Goal: Transaction & Acquisition: Purchase product/service

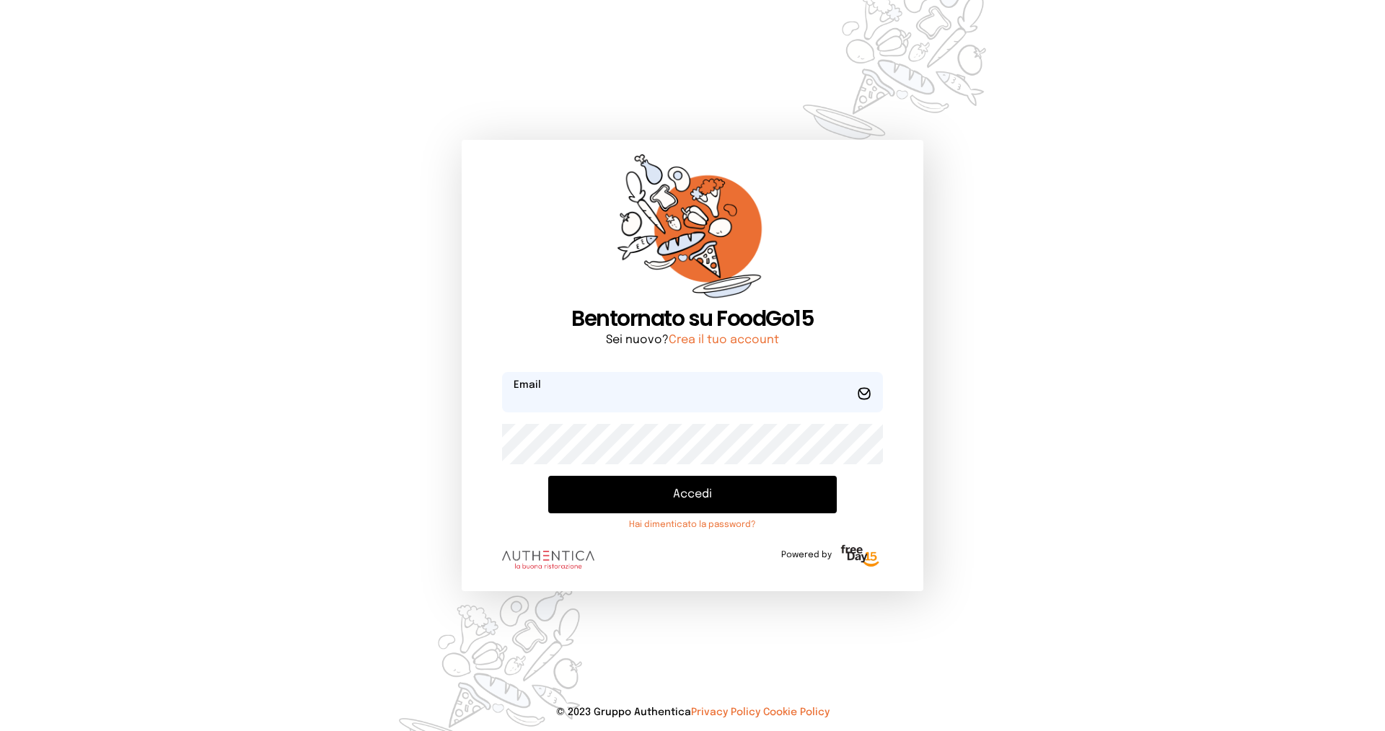
type input "**********"
click at [661, 518] on div "Accedi Hai dimenticato la password?" at bounding box center [692, 503] width 381 height 55
click at [670, 495] on button "Accedi" at bounding box center [692, 494] width 288 height 37
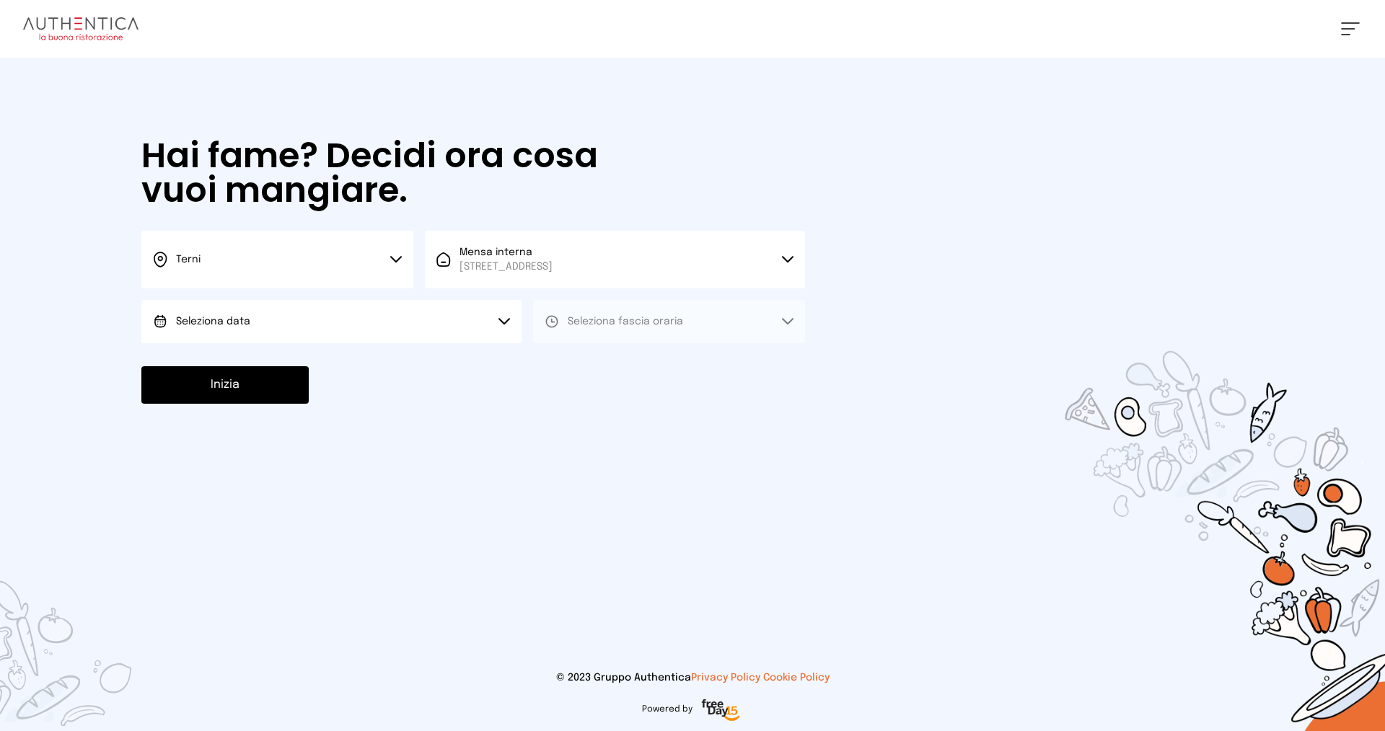
click at [432, 321] on button "Seleziona data" at bounding box center [331, 321] width 380 height 43
click at [390, 374] on li "[DATE], [DATE]" at bounding box center [331, 361] width 380 height 37
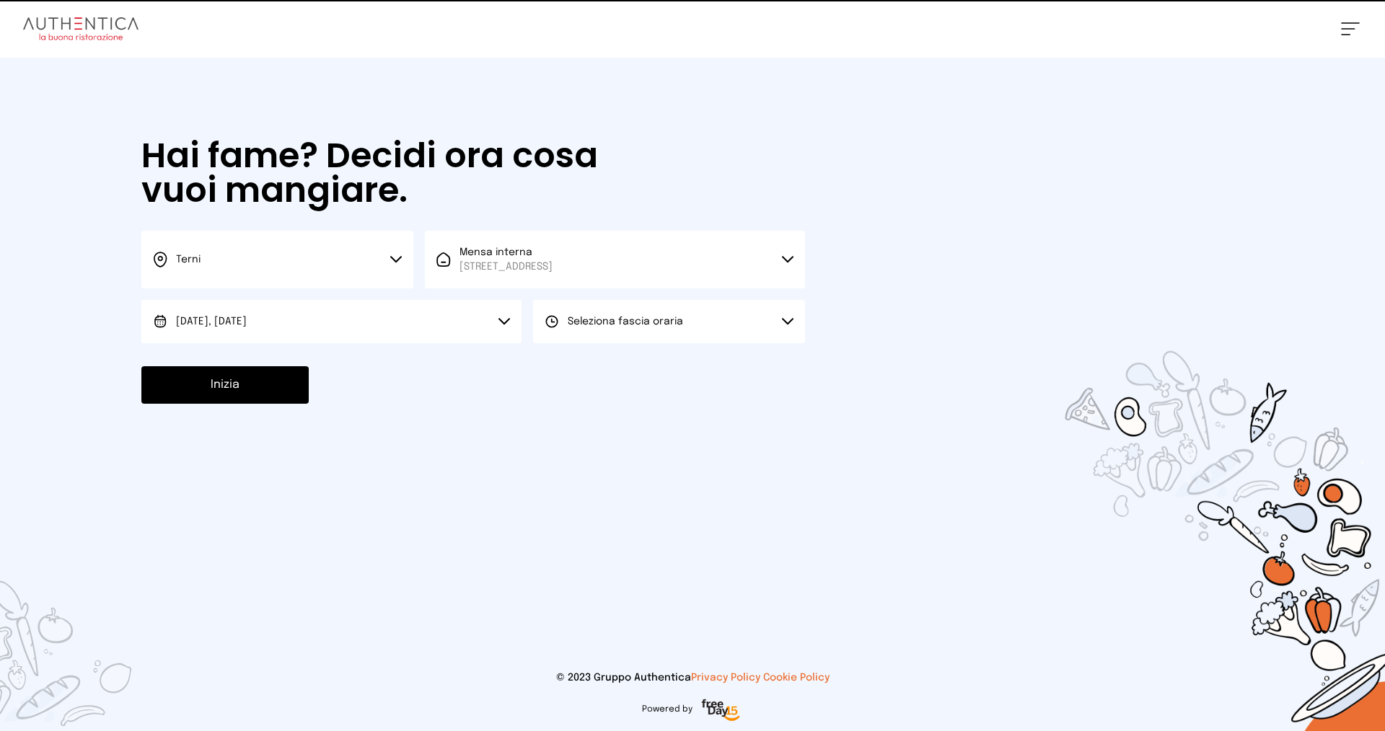
click at [641, 331] on button "Seleziona fascia oraria" at bounding box center [669, 321] width 272 height 43
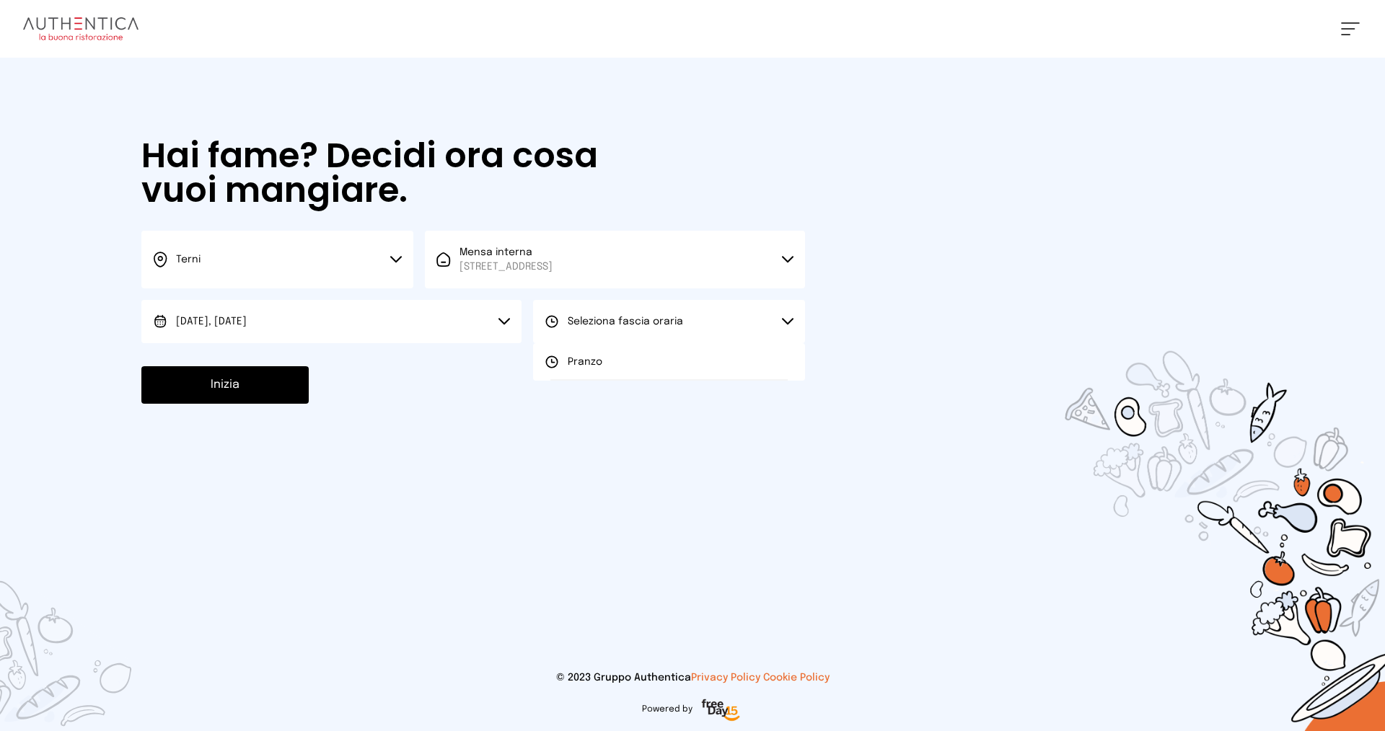
click at [620, 369] on li "Pranzo" at bounding box center [669, 361] width 272 height 37
click at [236, 399] on button "Inizia" at bounding box center [224, 384] width 167 height 37
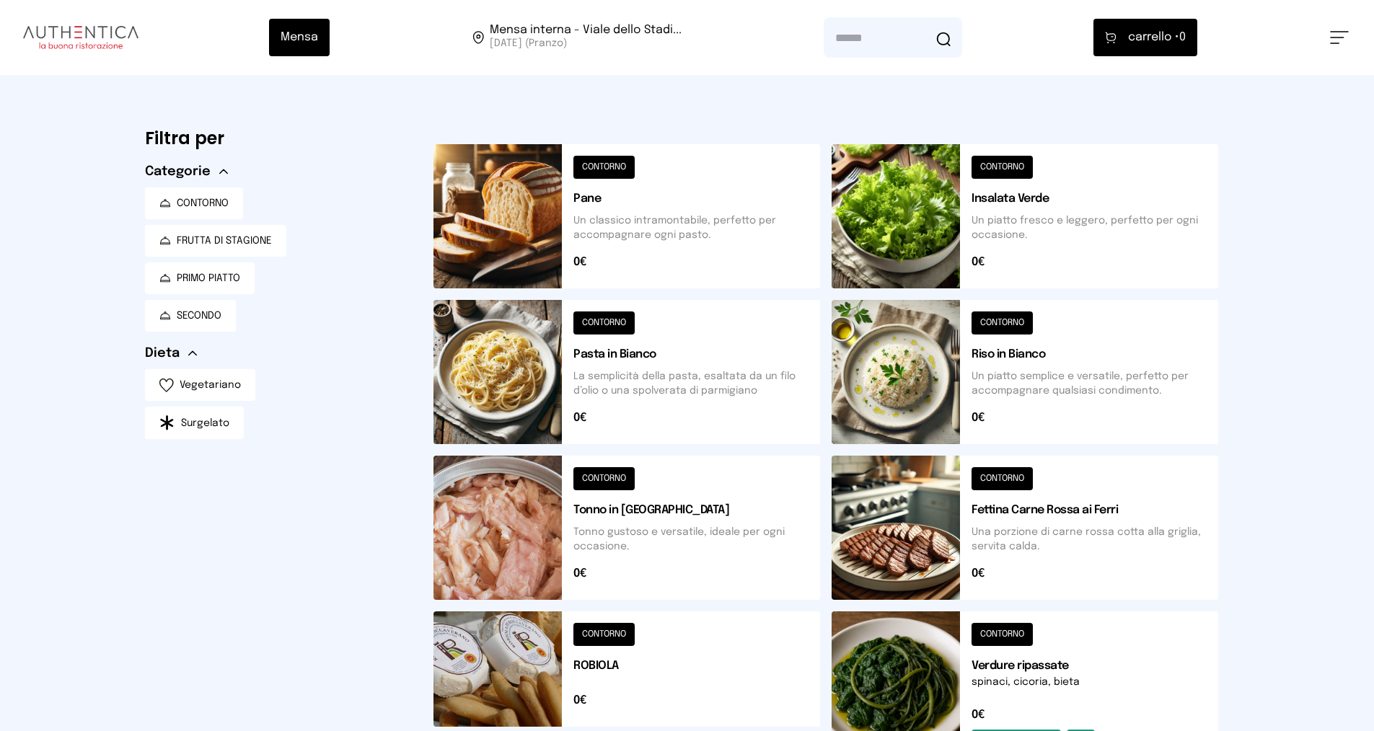
scroll to position [144, 0]
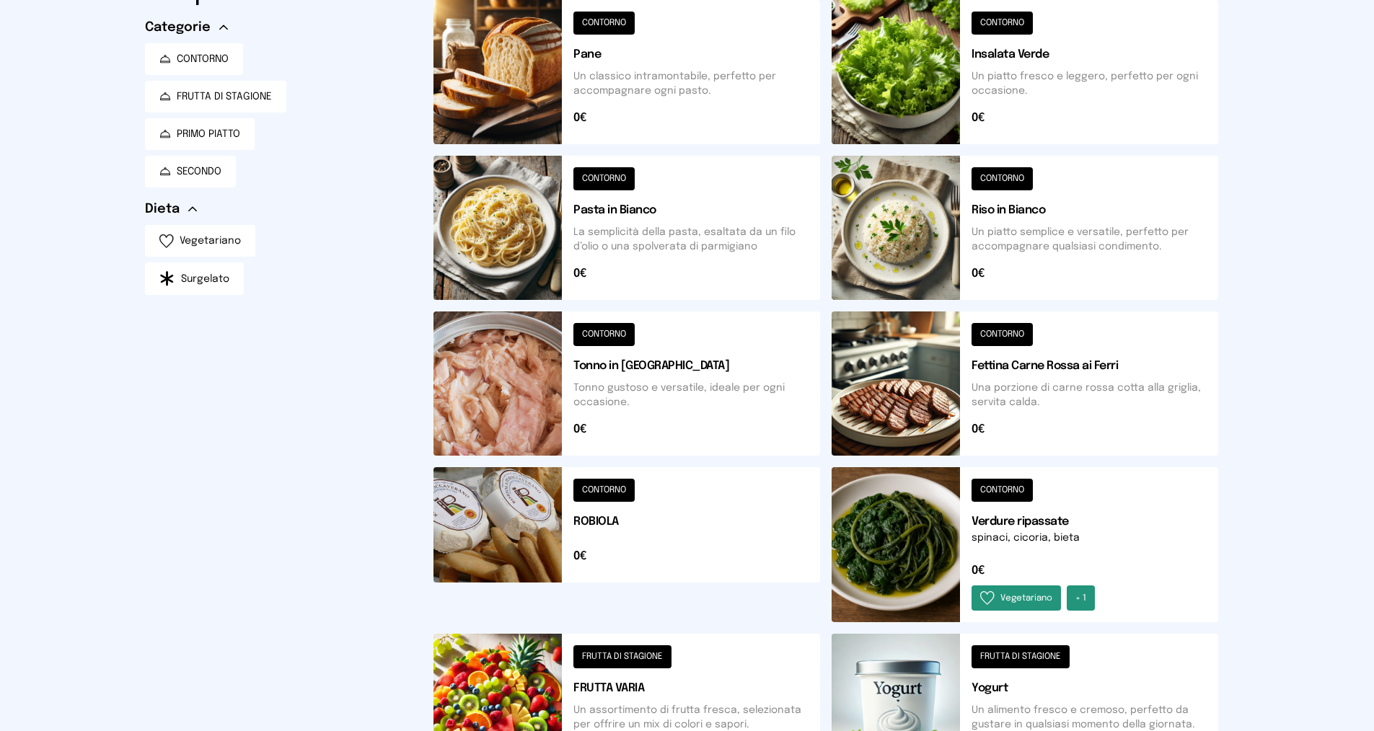
click at [1057, 365] on button at bounding box center [1024, 384] width 387 height 144
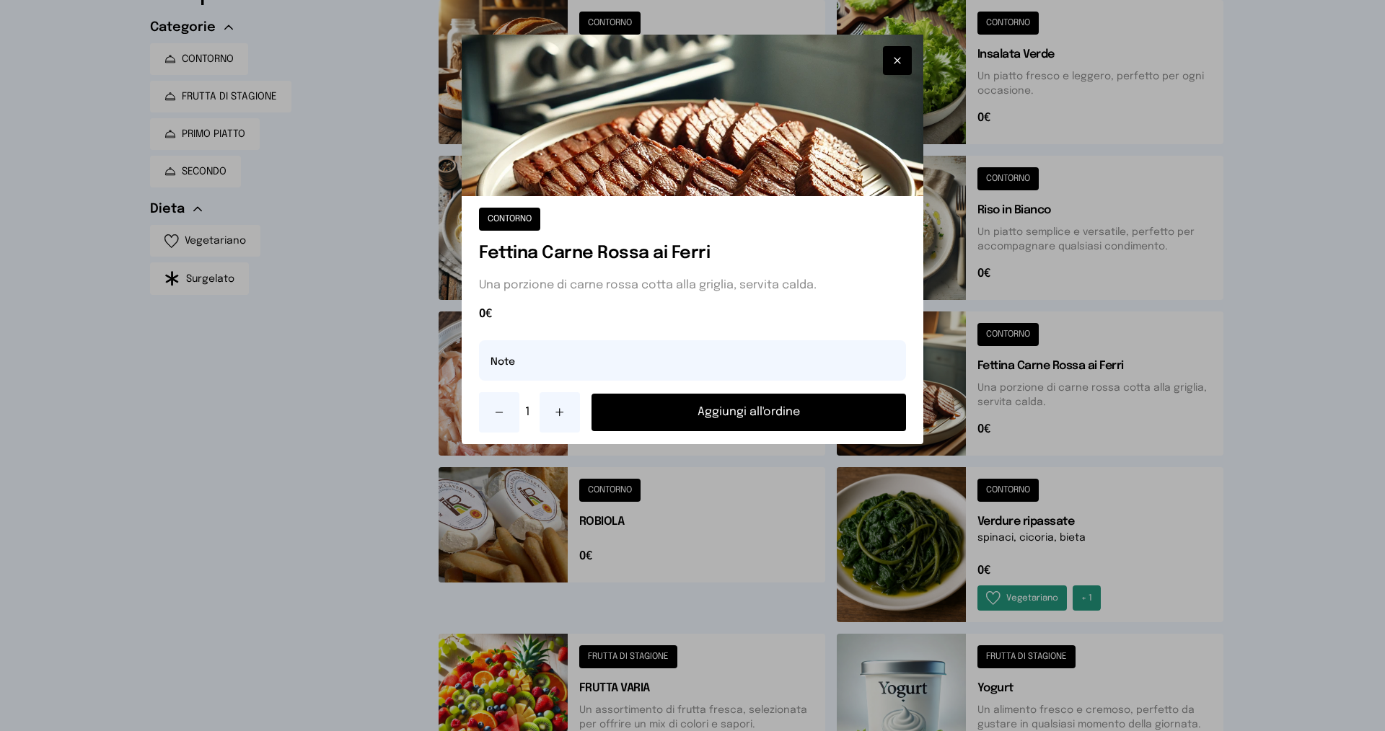
click at [779, 409] on button "Aggiungi all'ordine" at bounding box center [748, 412] width 314 height 37
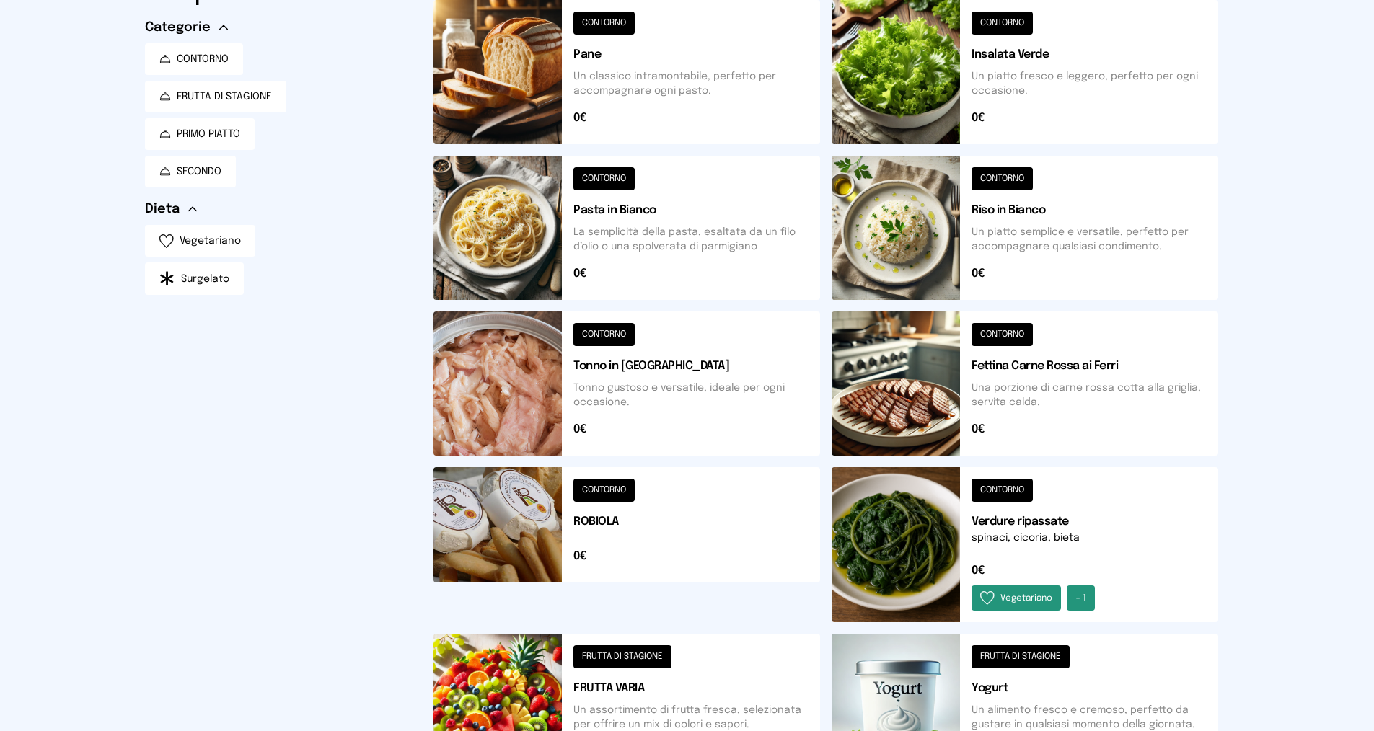
click at [1072, 522] on button at bounding box center [1024, 544] width 387 height 155
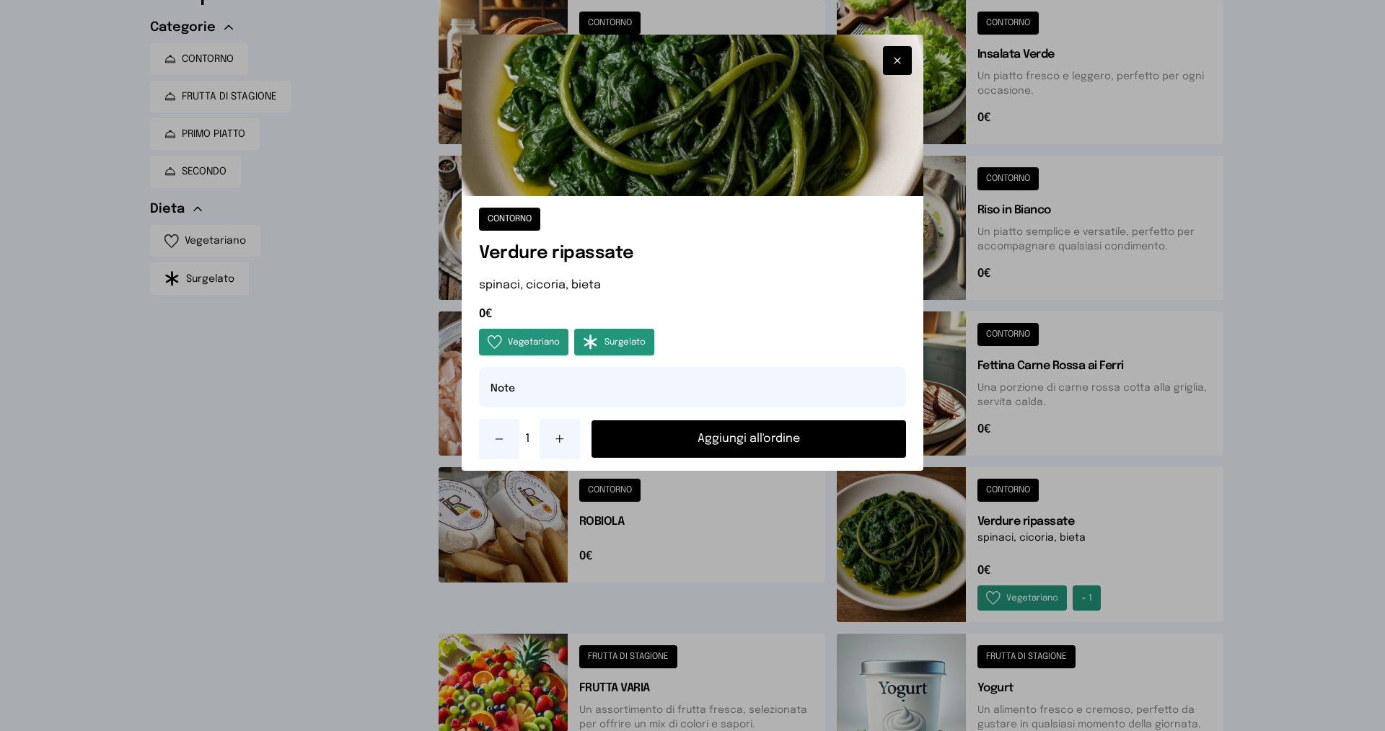
click at [772, 418] on div "CONTORNO Verdure ripassate spinaci, cicoria, bieta 0€ Vegetariano Surgelato Not…" at bounding box center [693, 333] width 462 height 275
click at [733, 437] on button "Aggiungi all'ordine" at bounding box center [748, 438] width 314 height 37
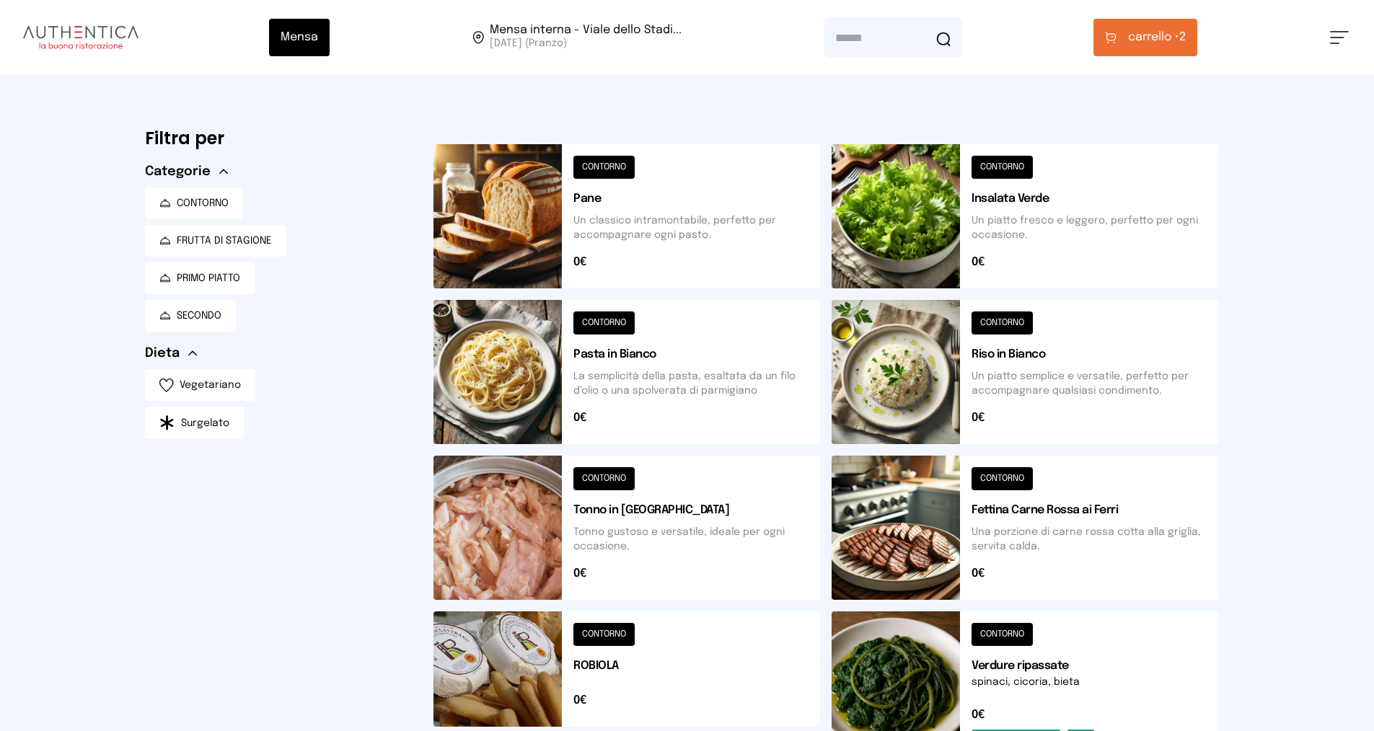
scroll to position [433, 0]
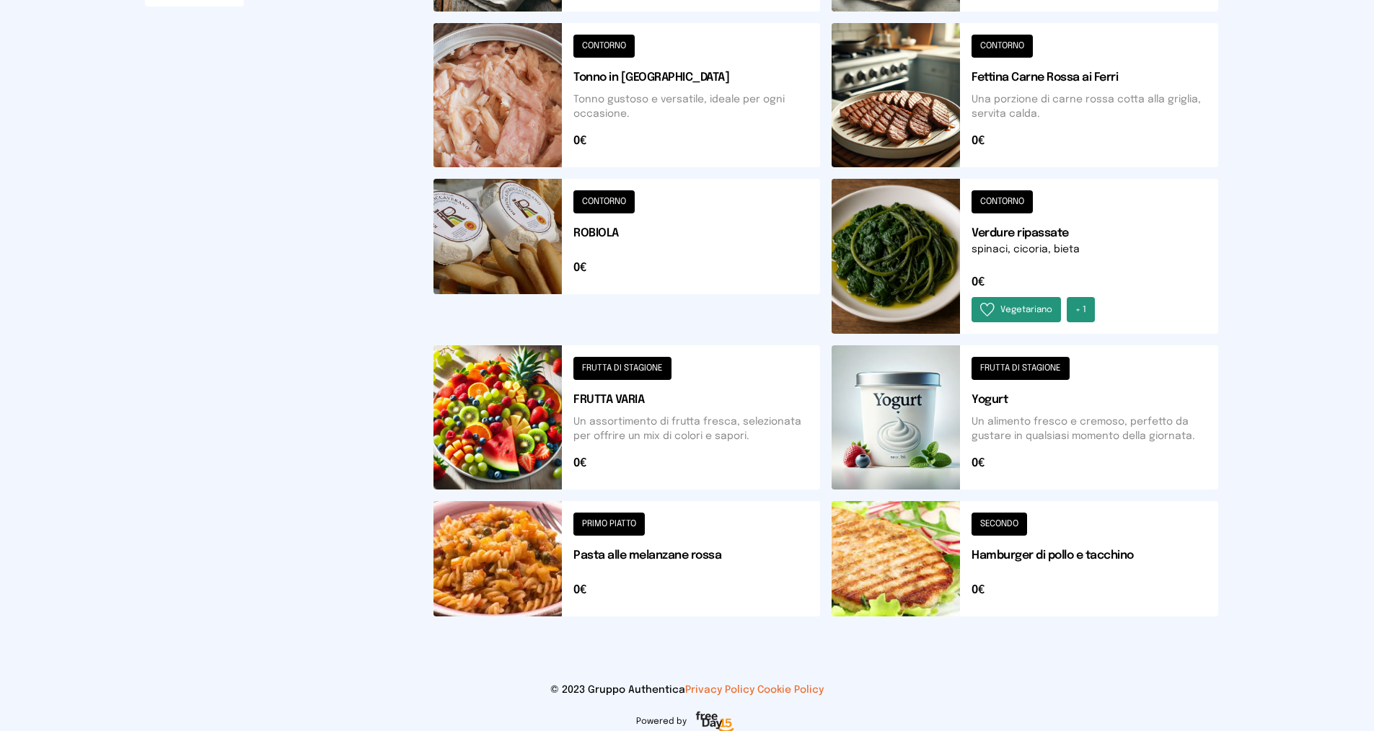
click at [730, 428] on button at bounding box center [626, 417] width 387 height 144
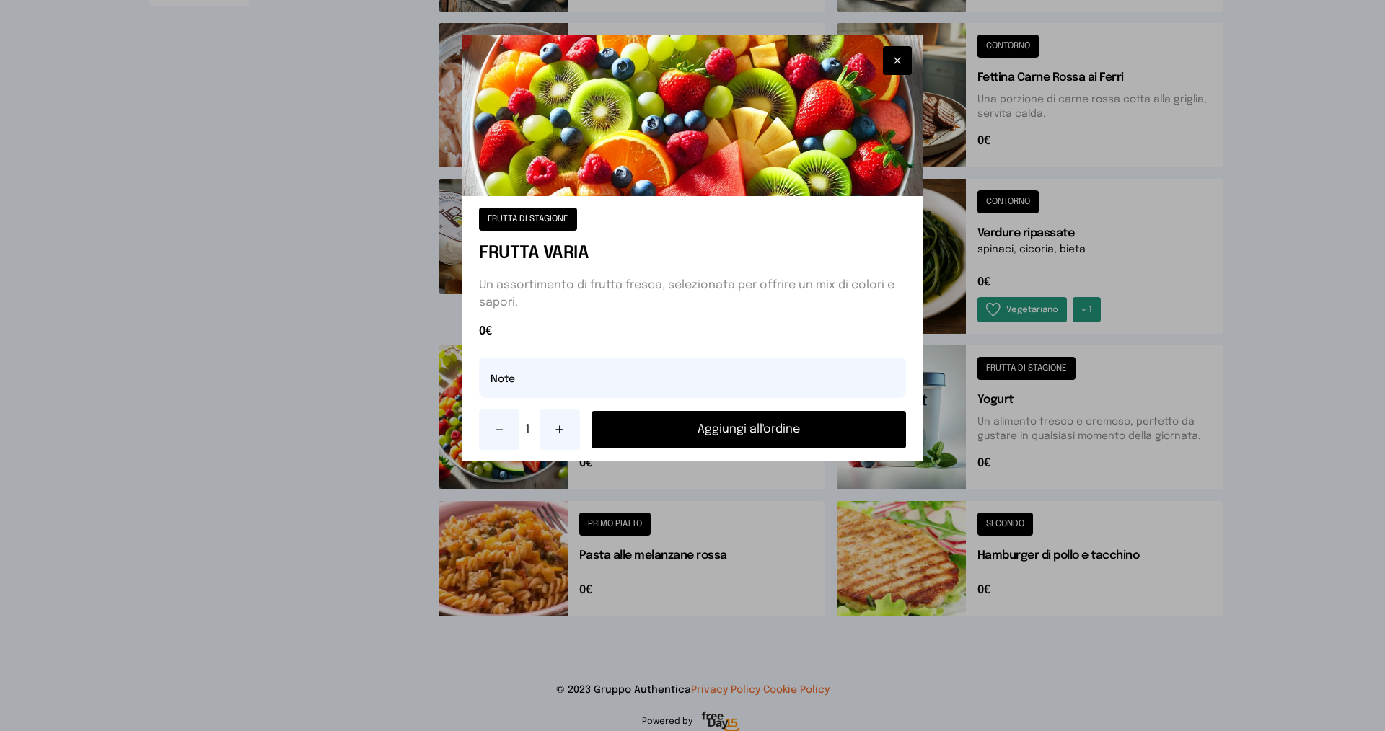
click at [564, 424] on icon at bounding box center [560, 430] width 12 height 12
click at [645, 428] on button "Aggiungi all'ordine" at bounding box center [748, 429] width 314 height 37
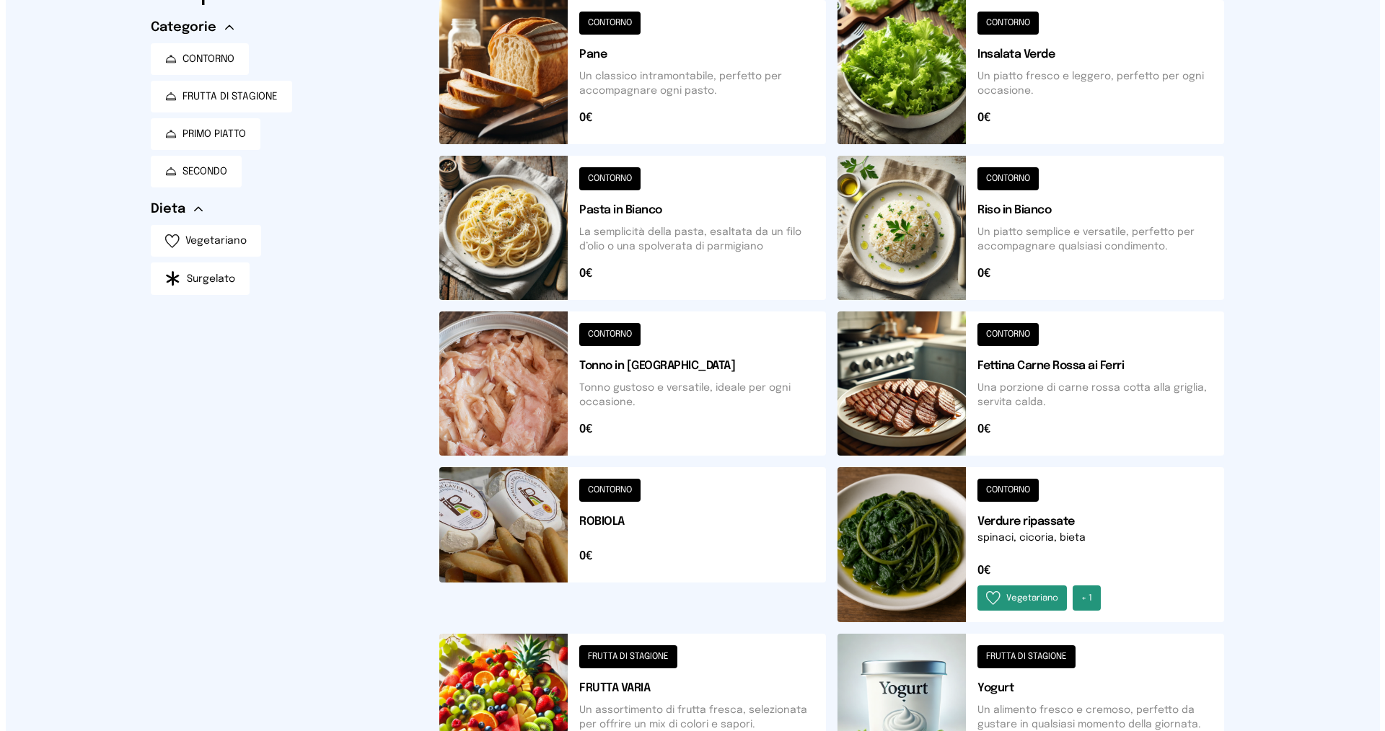
scroll to position [0, 0]
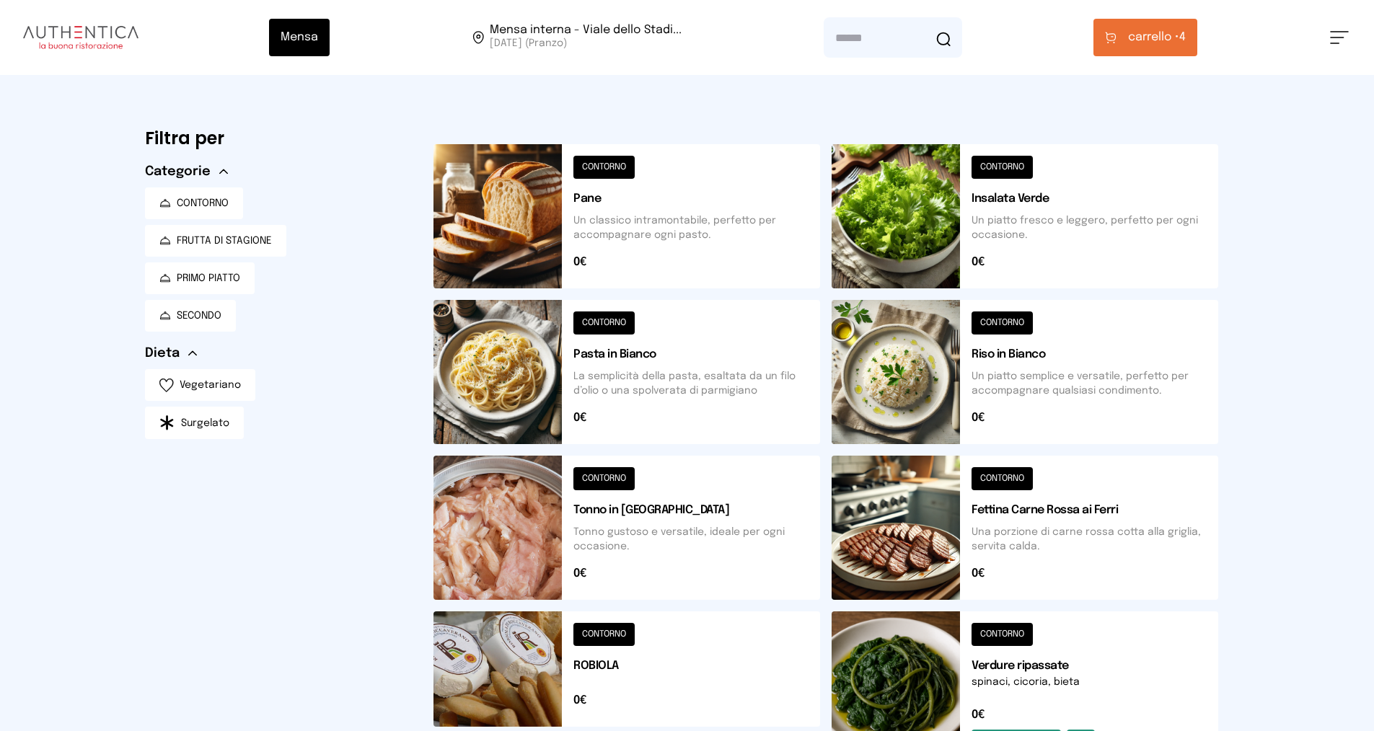
click at [1155, 40] on span "carrello •" at bounding box center [1153, 37] width 51 height 17
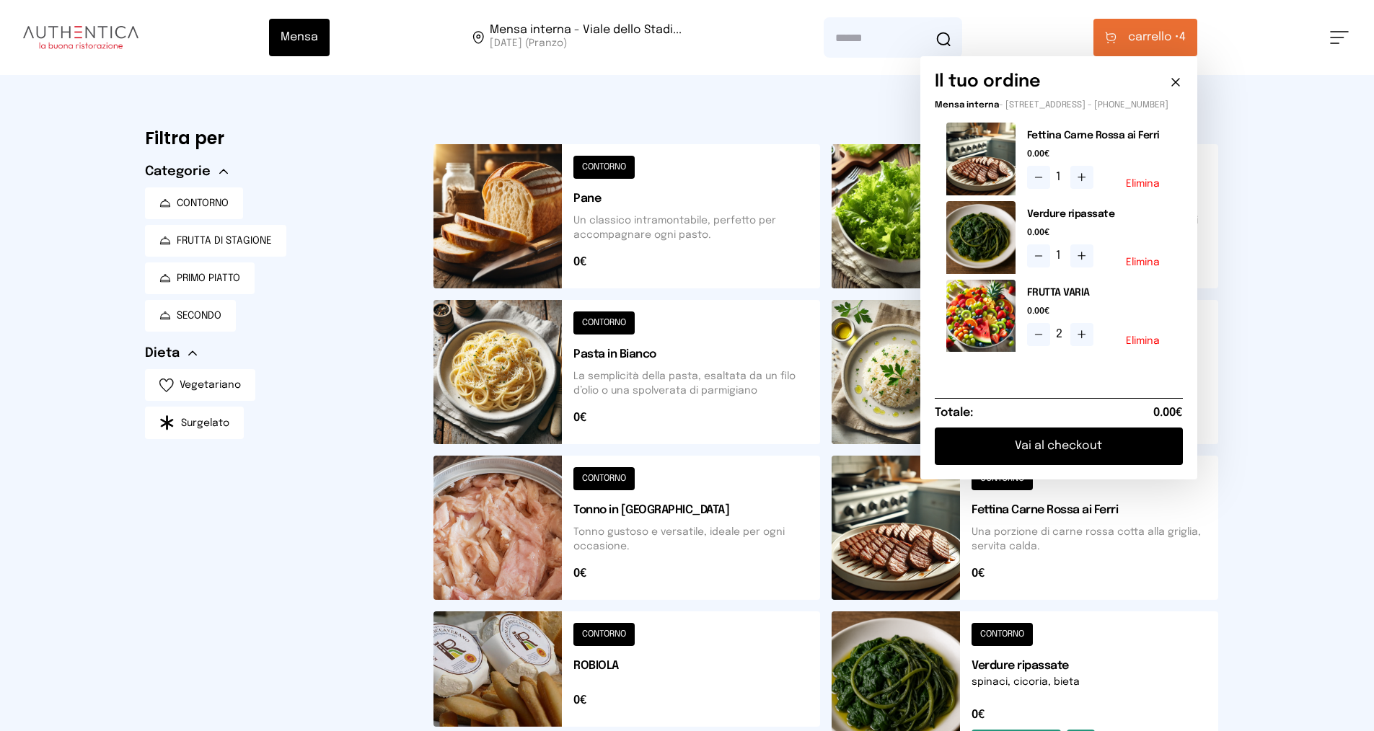
click at [1044, 456] on button "Vai al checkout" at bounding box center [1059, 446] width 248 height 37
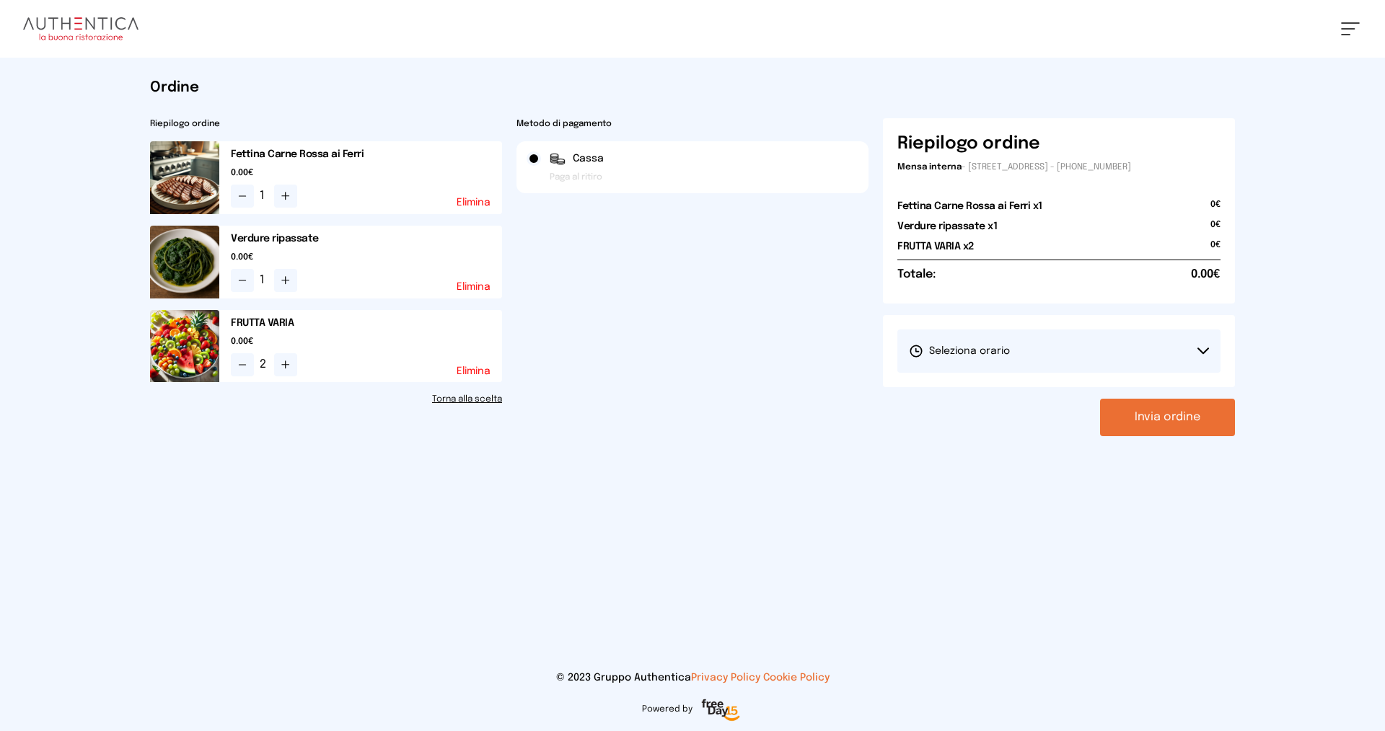
click at [967, 356] on span "Seleziona orario" at bounding box center [959, 351] width 101 height 14
click at [967, 391] on span "1° Turno (13:00 - 15:00)" at bounding box center [963, 391] width 109 height 14
click at [1200, 423] on button "Invia ordine" at bounding box center [1167, 417] width 135 height 37
